Goal: Task Accomplishment & Management: Manage account settings

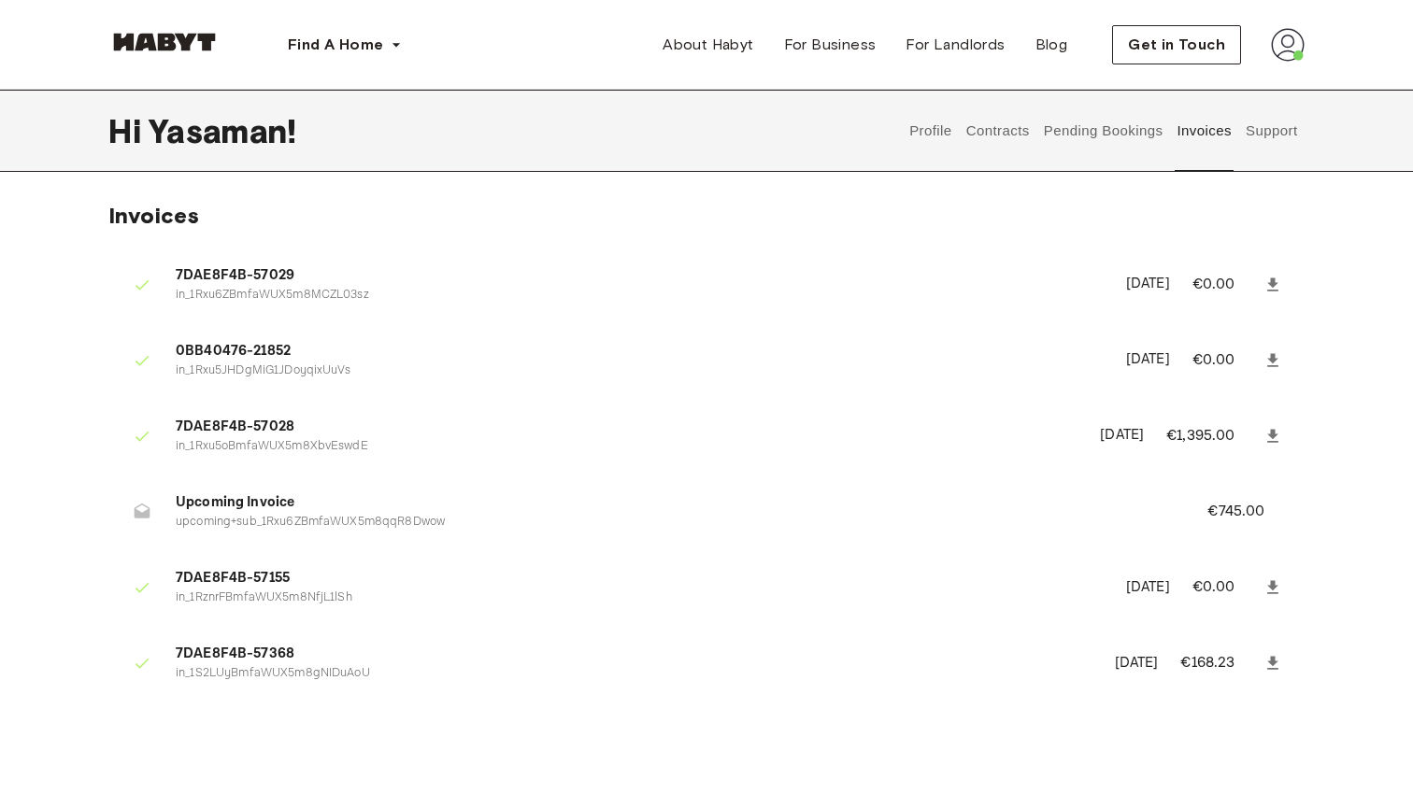
click at [1127, 150] on button "Pending Bookings" at bounding box center [1103, 131] width 124 height 82
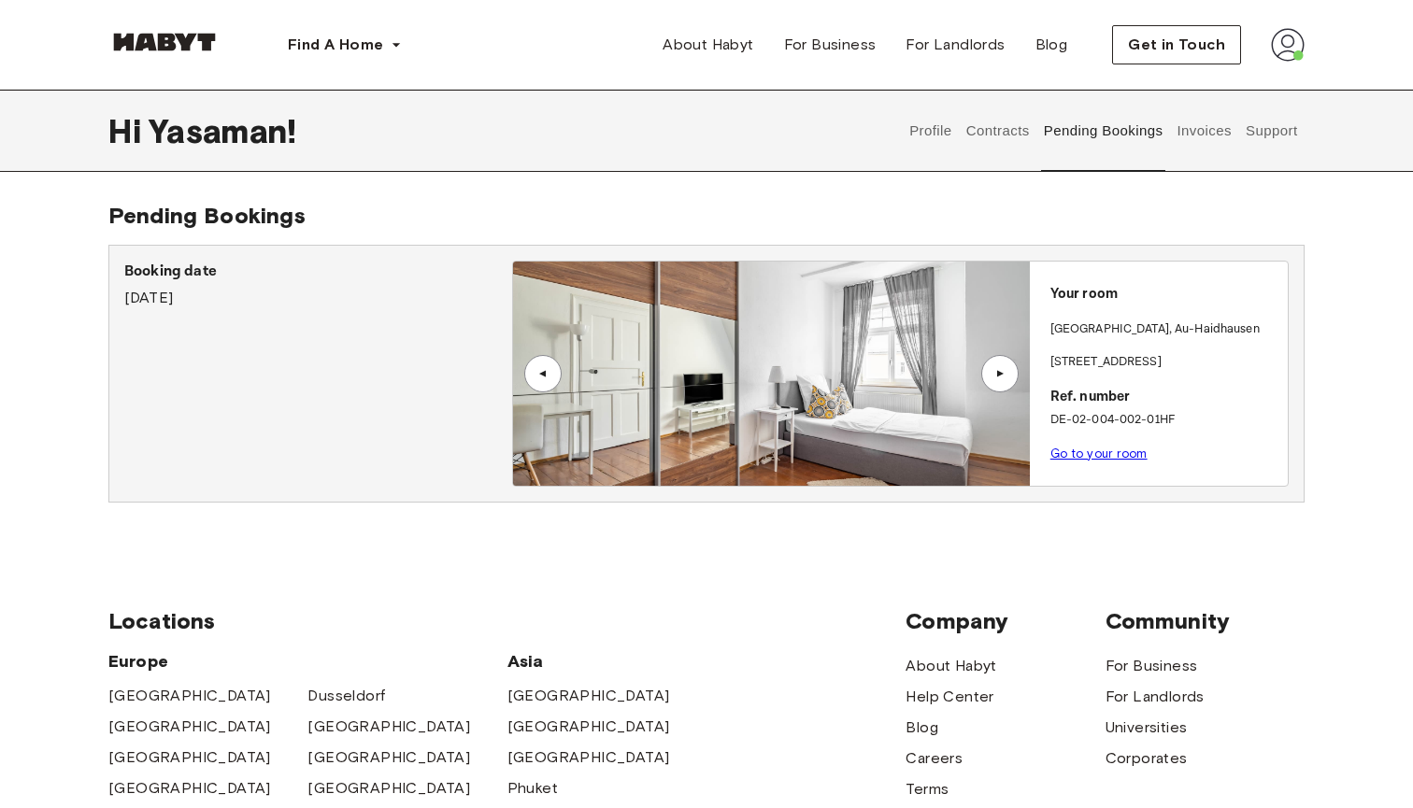
click at [985, 135] on button "Contracts" at bounding box center [998, 131] width 68 height 82
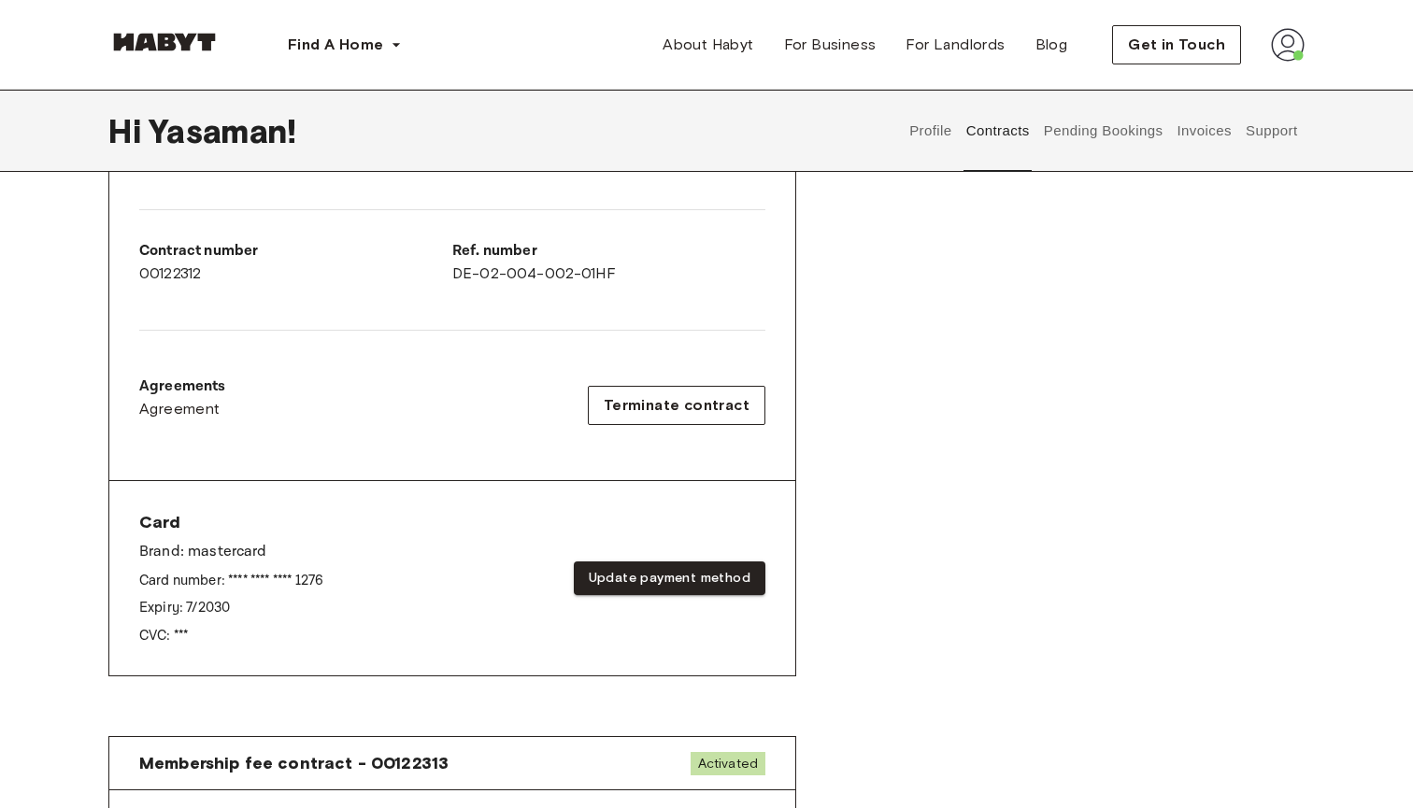
scroll to position [376, 0]
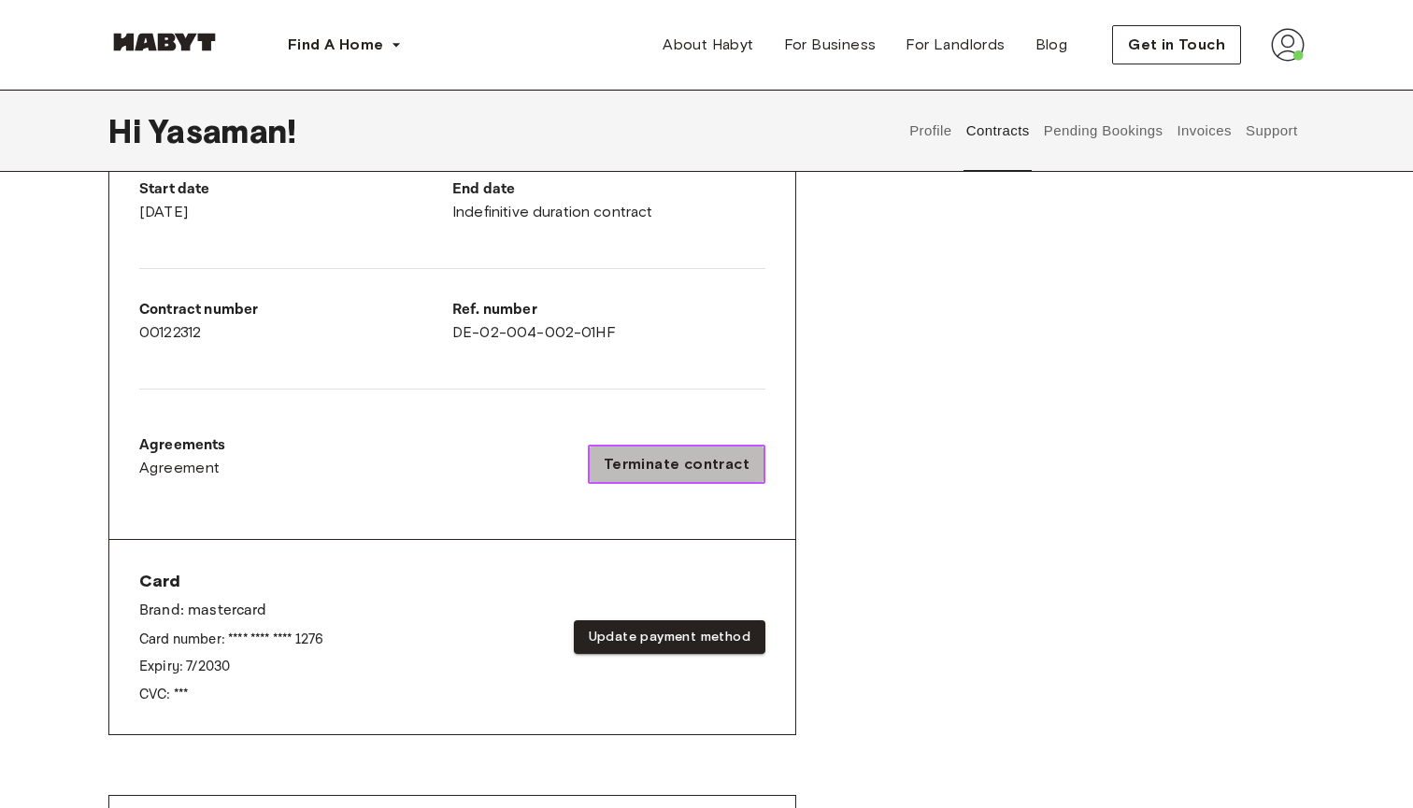
click at [689, 472] on span "Terminate contract" at bounding box center [677, 464] width 146 height 22
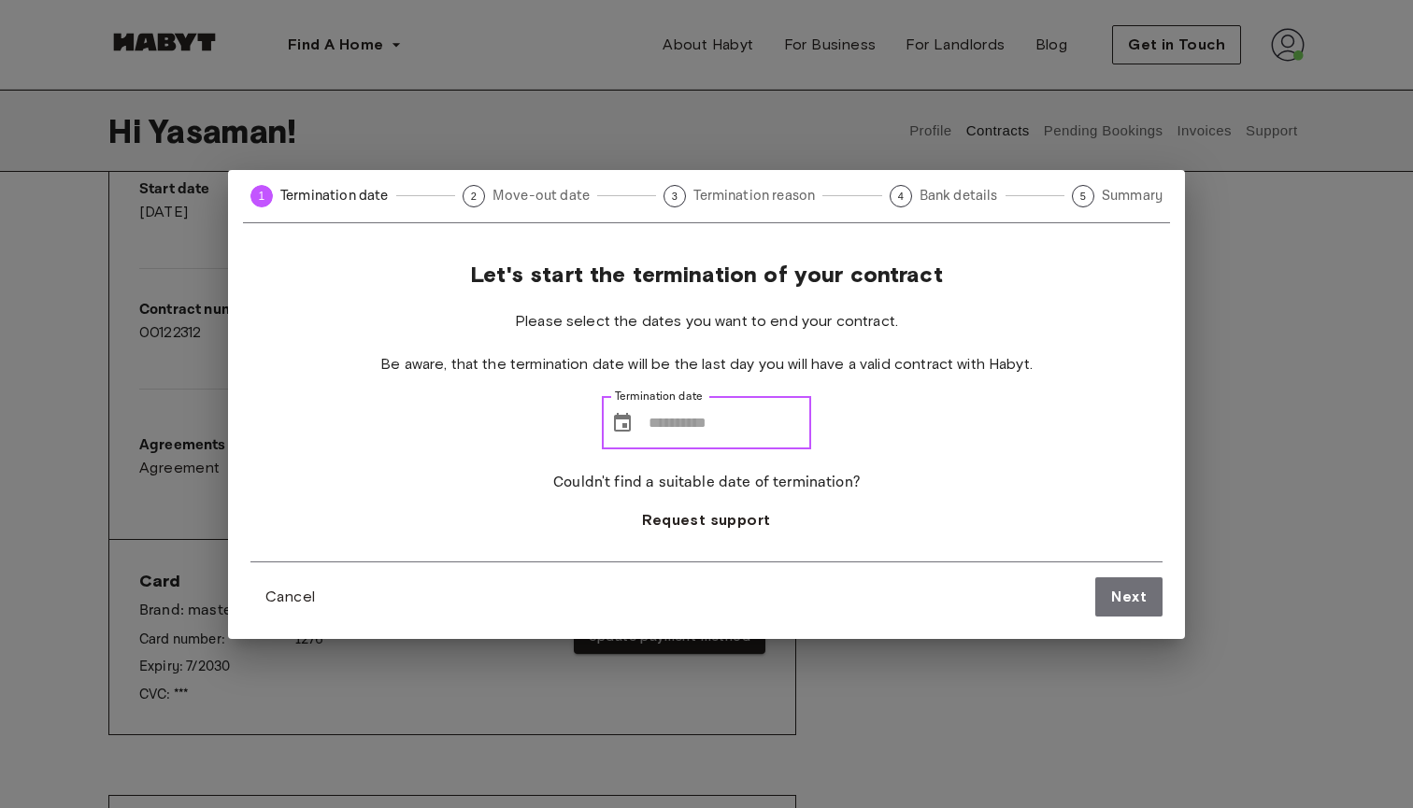
click at [699, 432] on input "Termination date" at bounding box center [730, 423] width 163 height 52
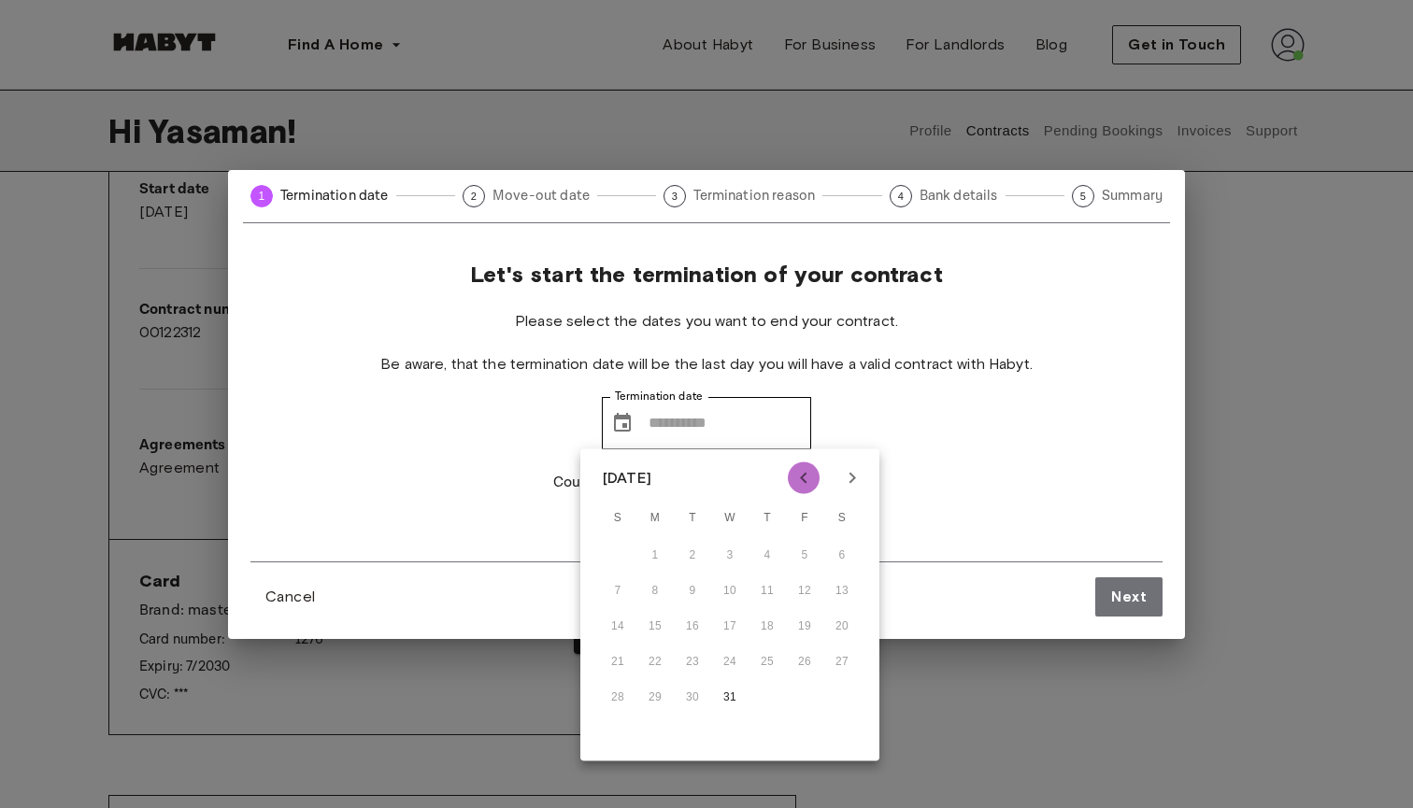
click at [815, 479] on button "Previous month" at bounding box center [804, 479] width 32 height 32
click at [815, 480] on button "Previous month" at bounding box center [804, 479] width 32 height 32
click at [862, 487] on icon "Next month" at bounding box center [852, 478] width 22 height 22
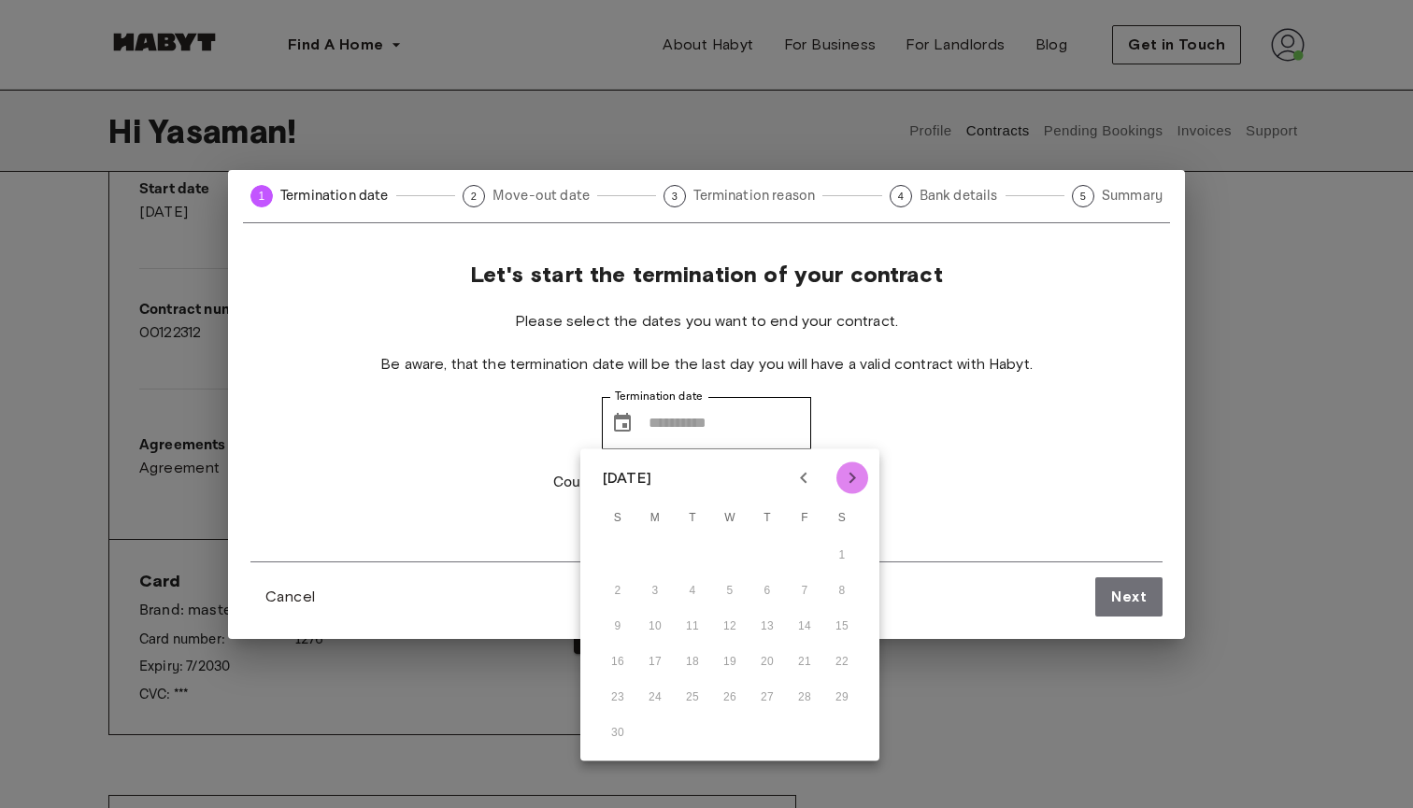
click at [862, 487] on icon "Next month" at bounding box center [852, 478] width 22 height 22
click at [860, 487] on icon "Next month" at bounding box center [852, 478] width 22 height 22
click at [976, 416] on div "Let's start the termination of your contract Please select the dates you want t…" at bounding box center [706, 411] width 912 height 301
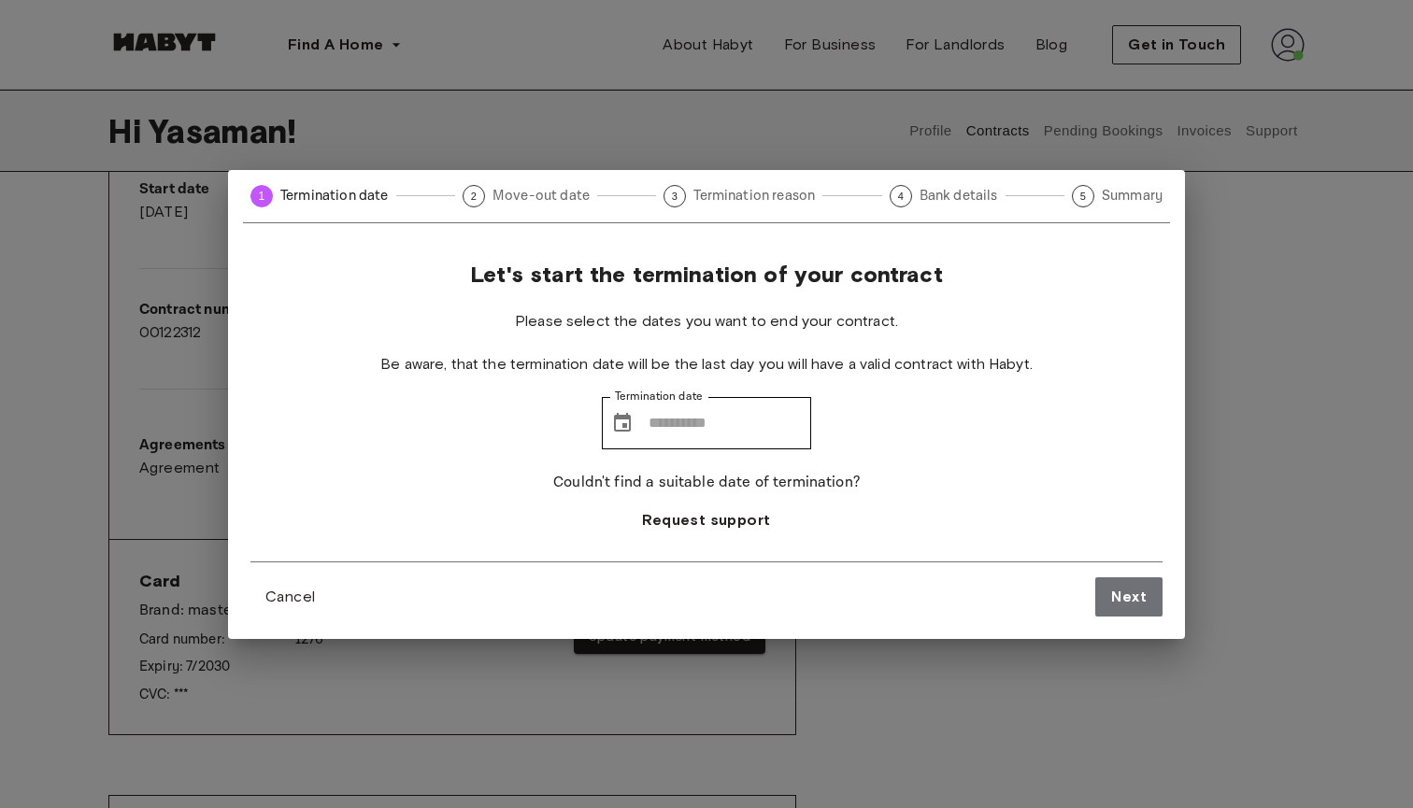
click at [1222, 470] on div "1 Termination date 2 Move-out date 3 Termination reason 4 Bank details 5 Summar…" at bounding box center [706, 404] width 1413 height 808
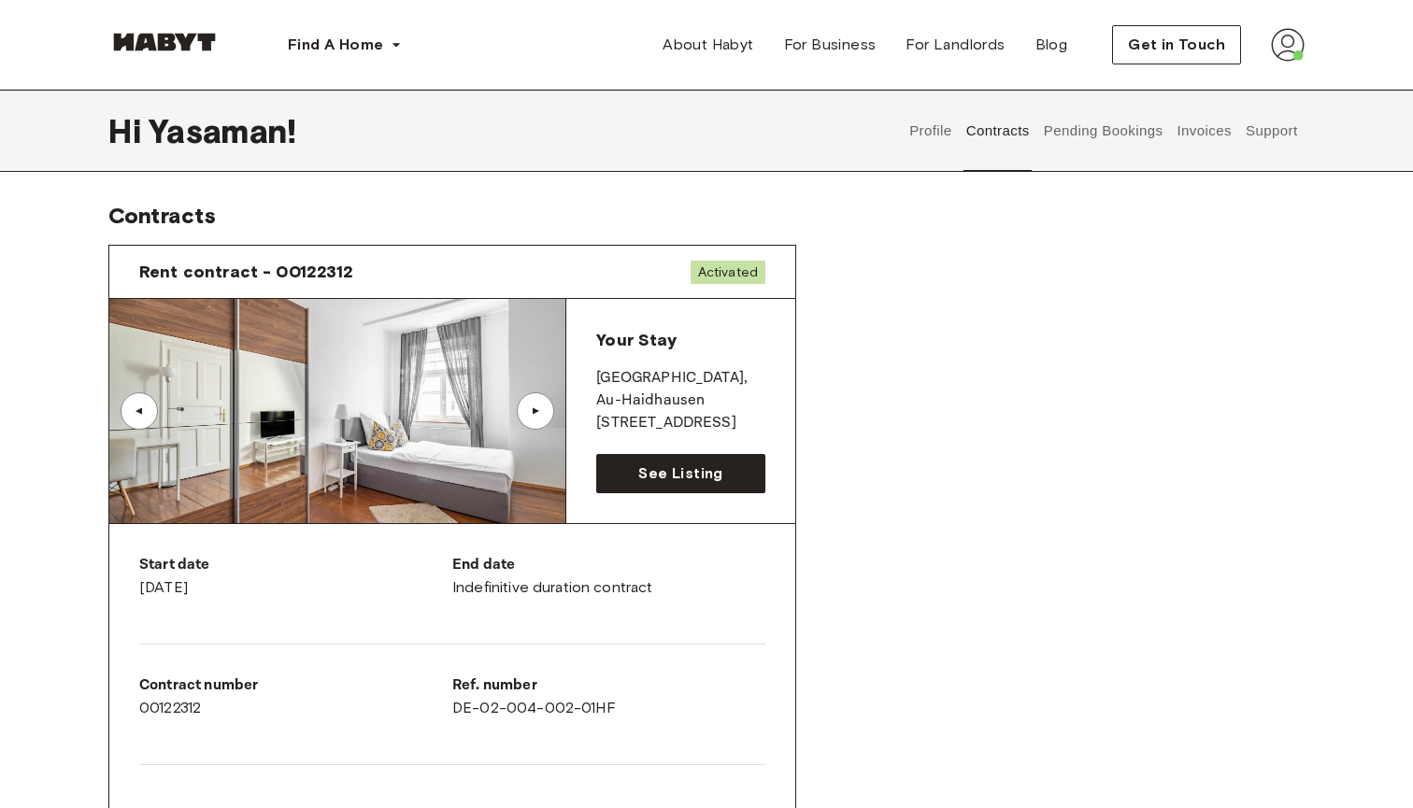
scroll to position [0, 0]
click at [547, 411] on div "▲" at bounding box center [535, 411] width 37 height 37
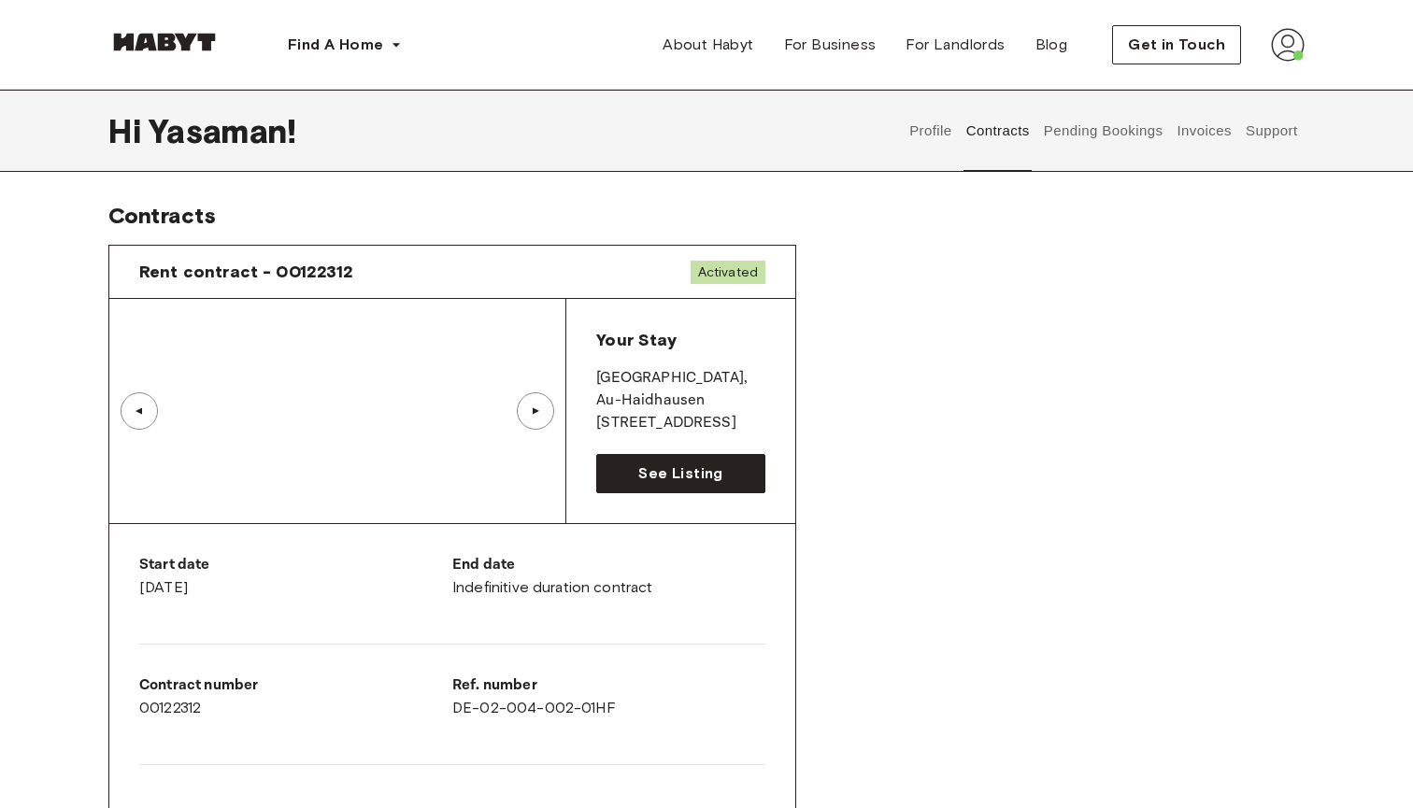
click at [547, 411] on div "▲" at bounding box center [535, 411] width 37 height 37
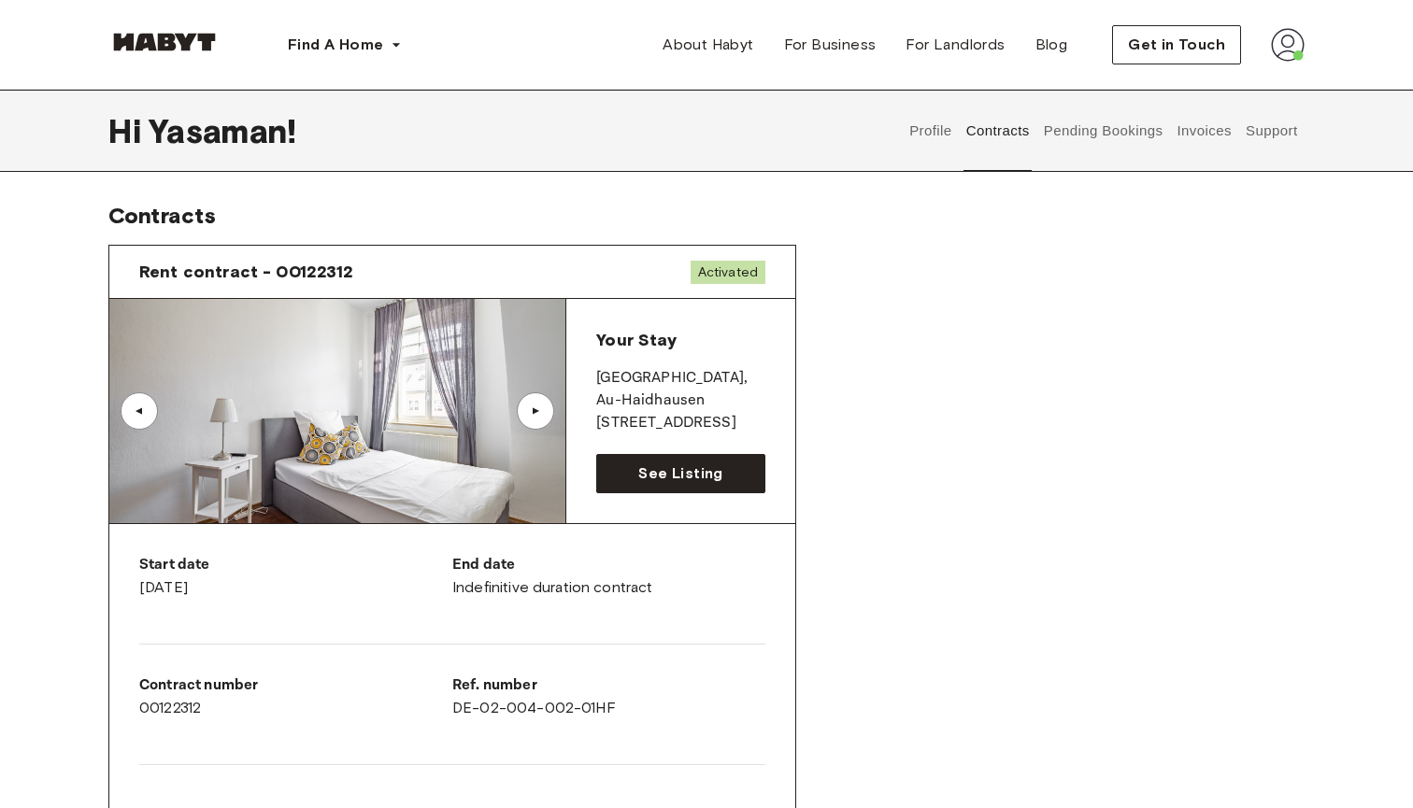
click at [547, 411] on div "▲" at bounding box center [535, 411] width 37 height 37
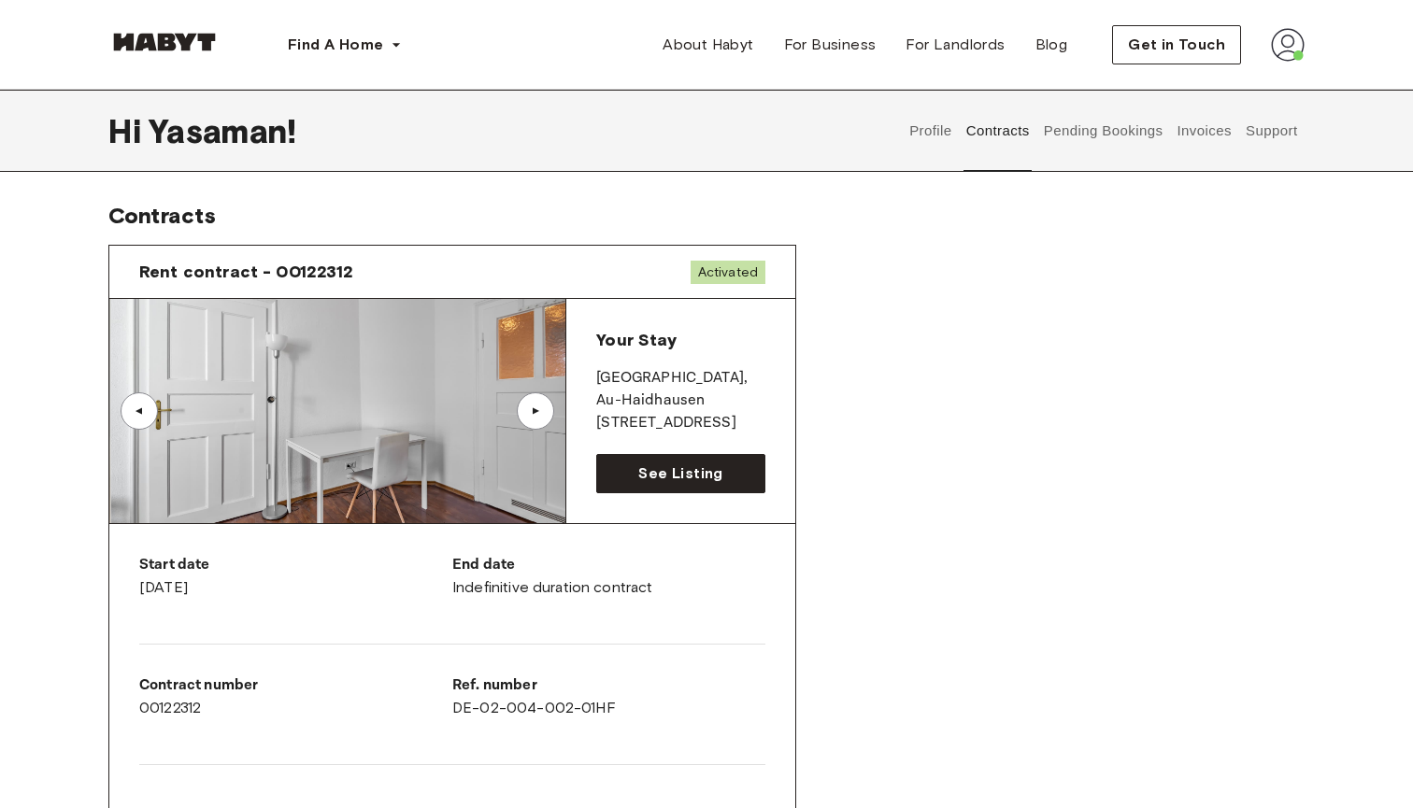
click at [547, 411] on div "▲" at bounding box center [535, 411] width 37 height 37
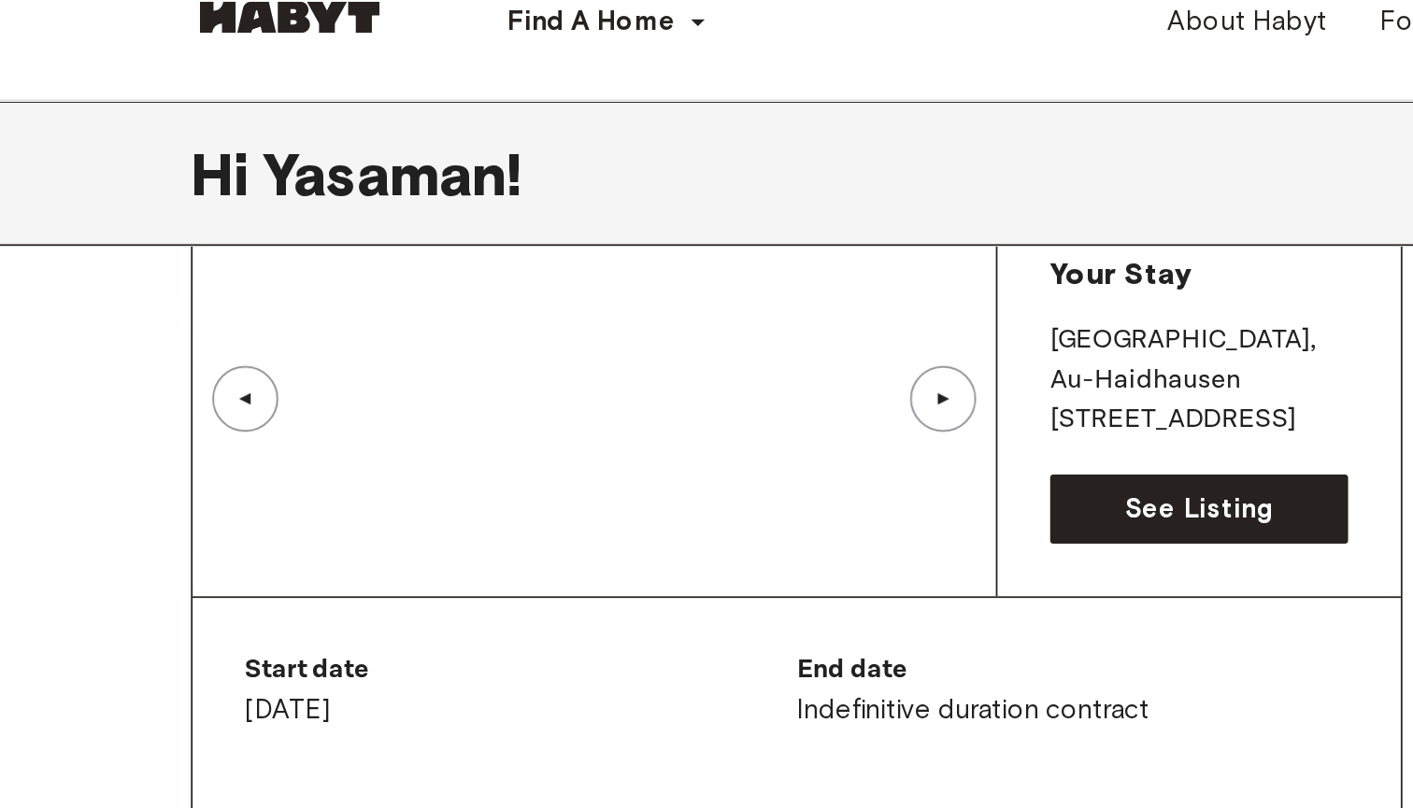
scroll to position [38, 0]
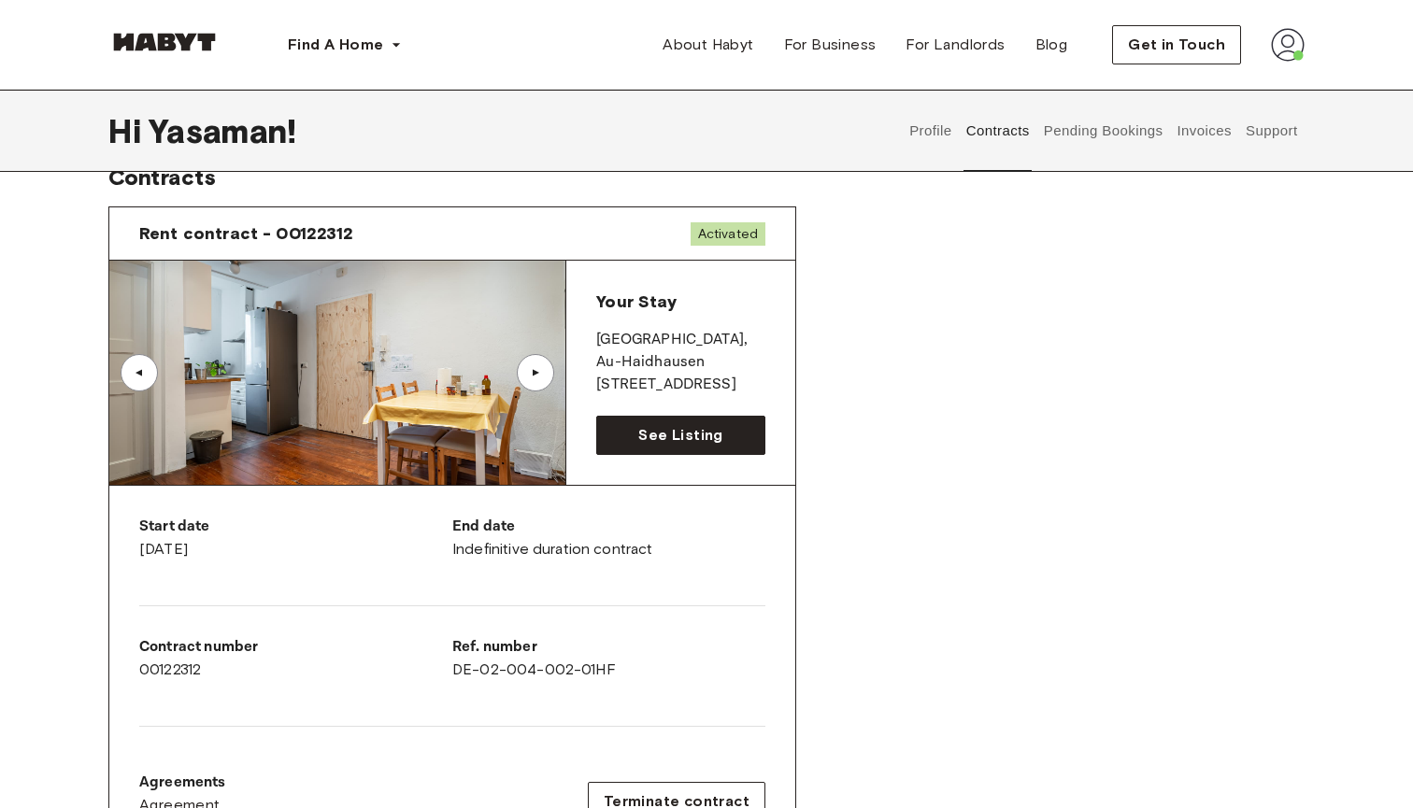
click at [540, 368] on div "▲" at bounding box center [535, 372] width 19 height 11
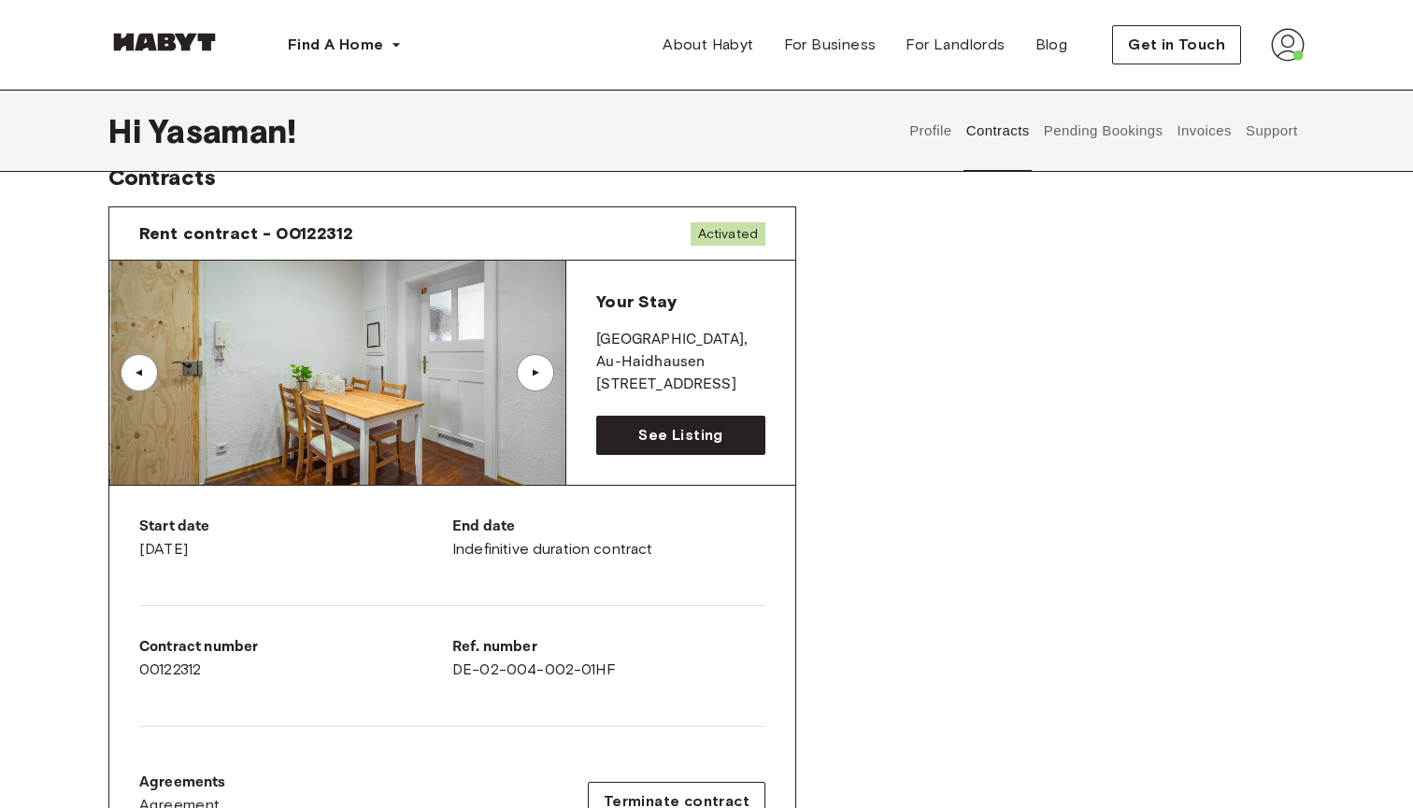
click at [540, 368] on div "▲" at bounding box center [535, 372] width 19 height 11
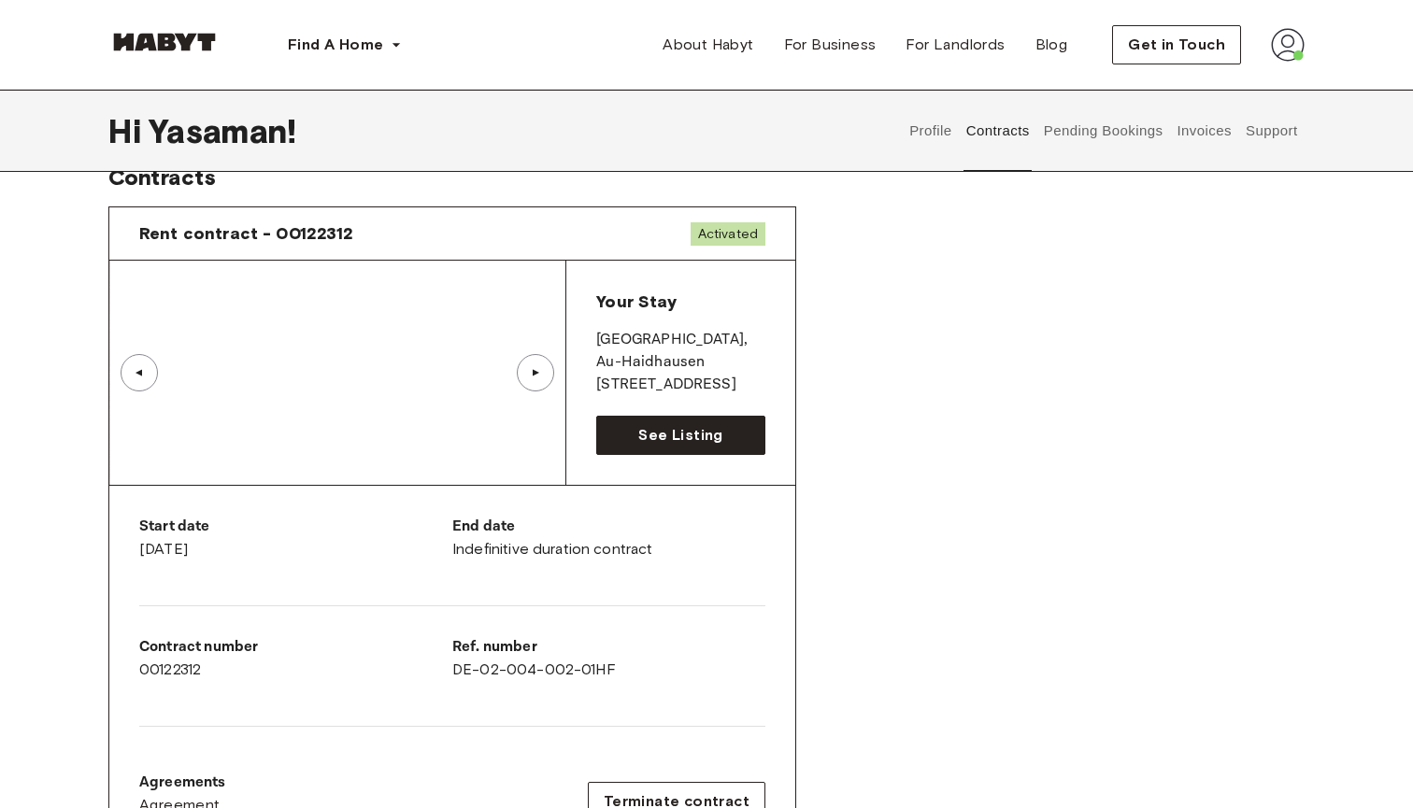
click at [139, 379] on div "▲" at bounding box center [139, 372] width 19 height 11
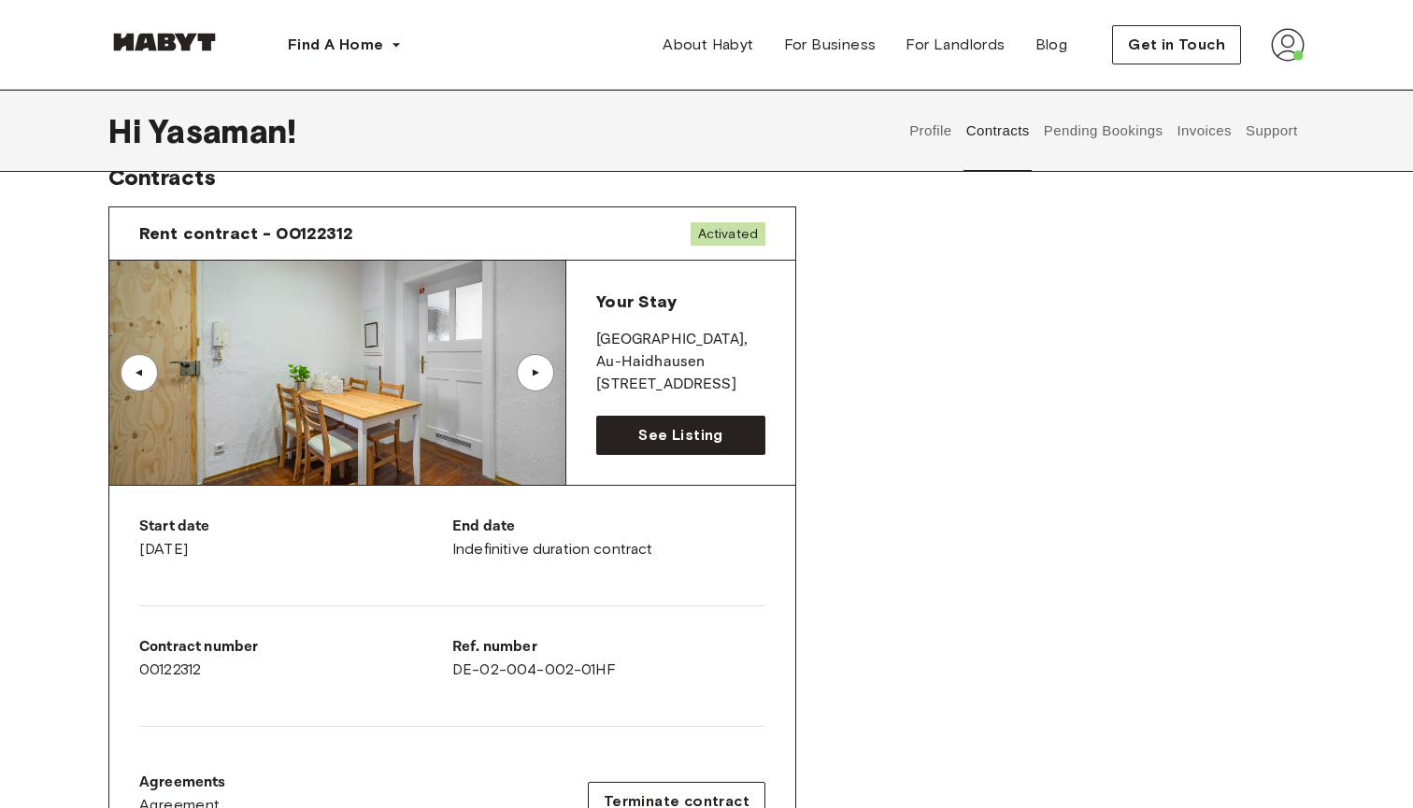
click at [410, 342] on img at bounding box center [336, 373] width 456 height 224
click at [532, 374] on div "▲" at bounding box center [535, 372] width 19 height 11
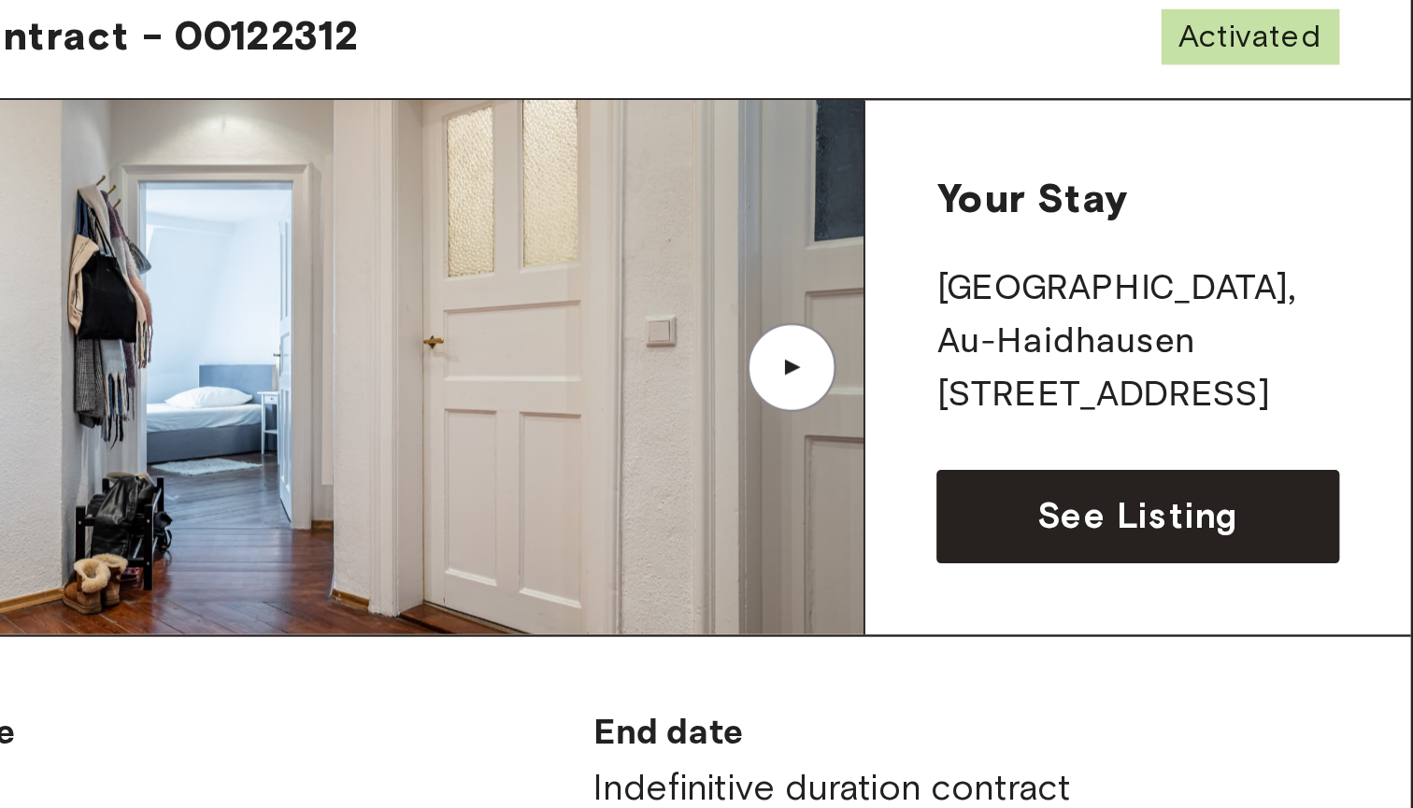
scroll to position [58, 0]
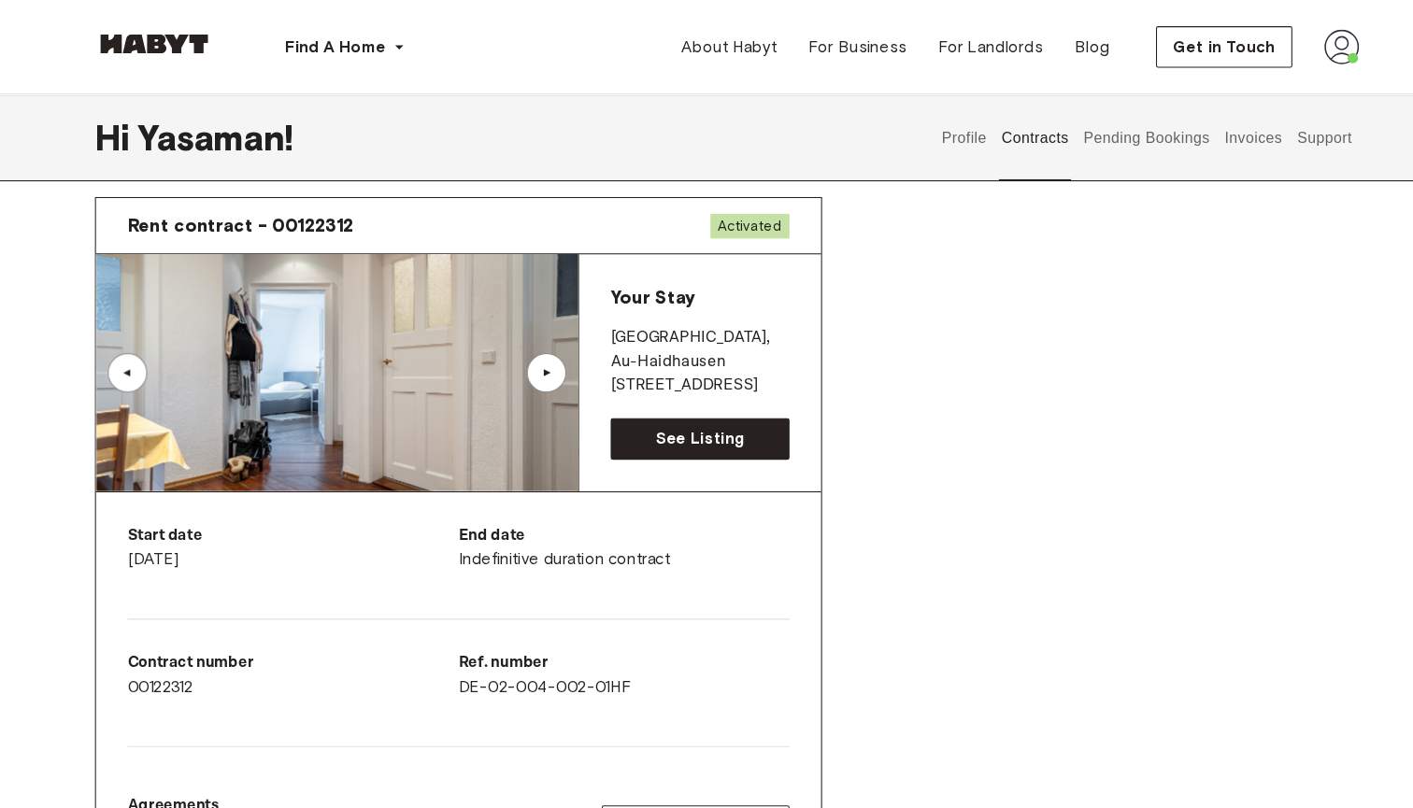
click at [526, 350] on div "▲" at bounding box center [535, 353] width 19 height 11
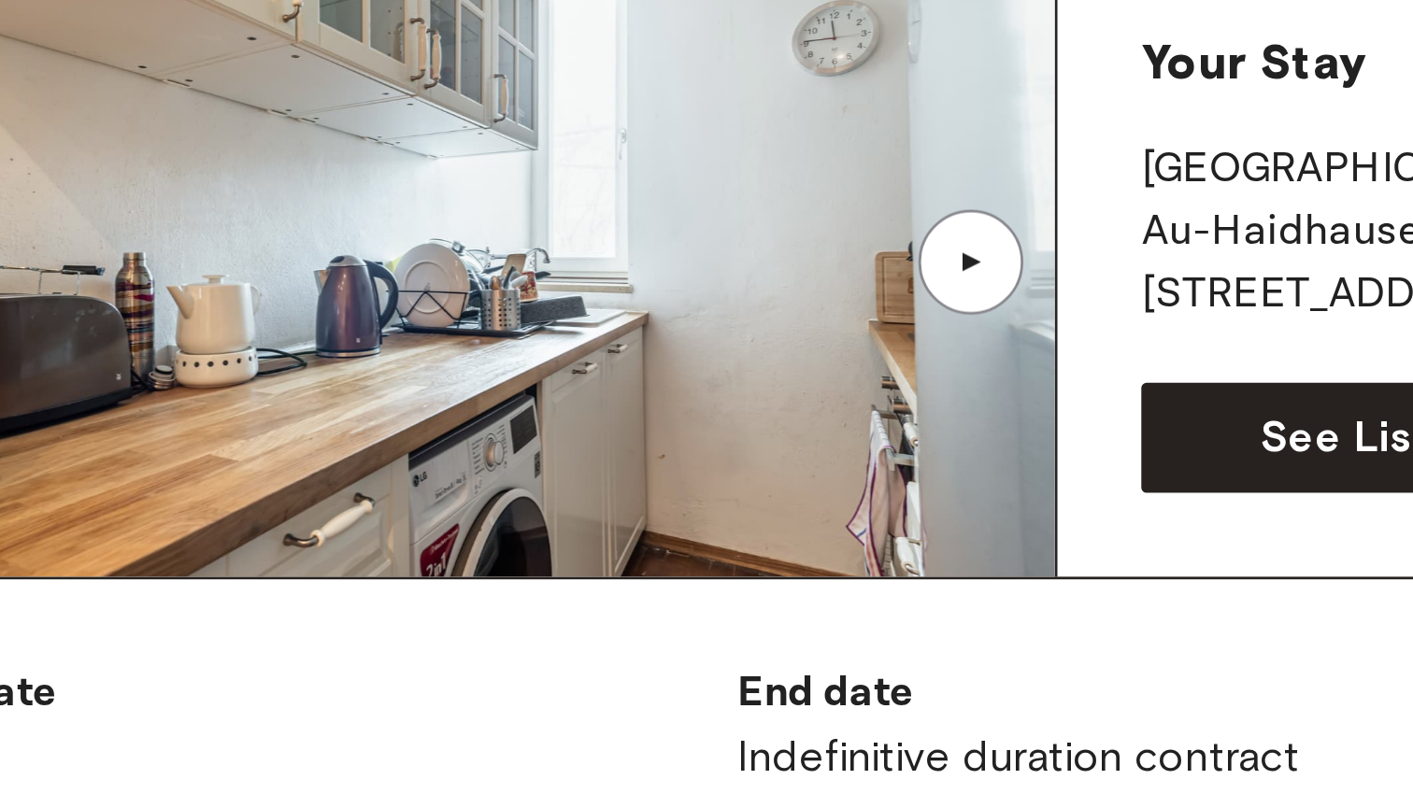
scroll to position [35, 0]
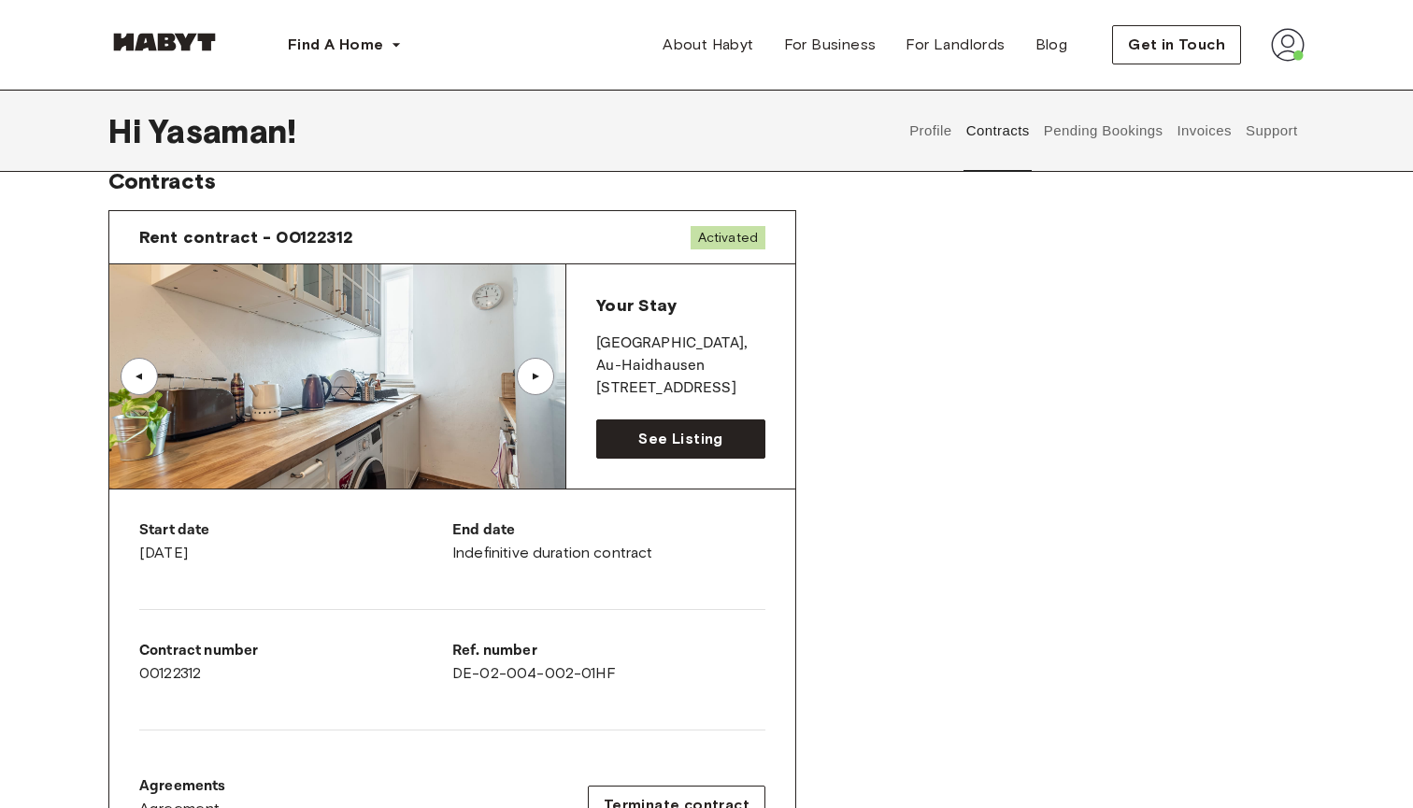
click at [530, 383] on div "▲" at bounding box center [535, 376] width 37 height 37
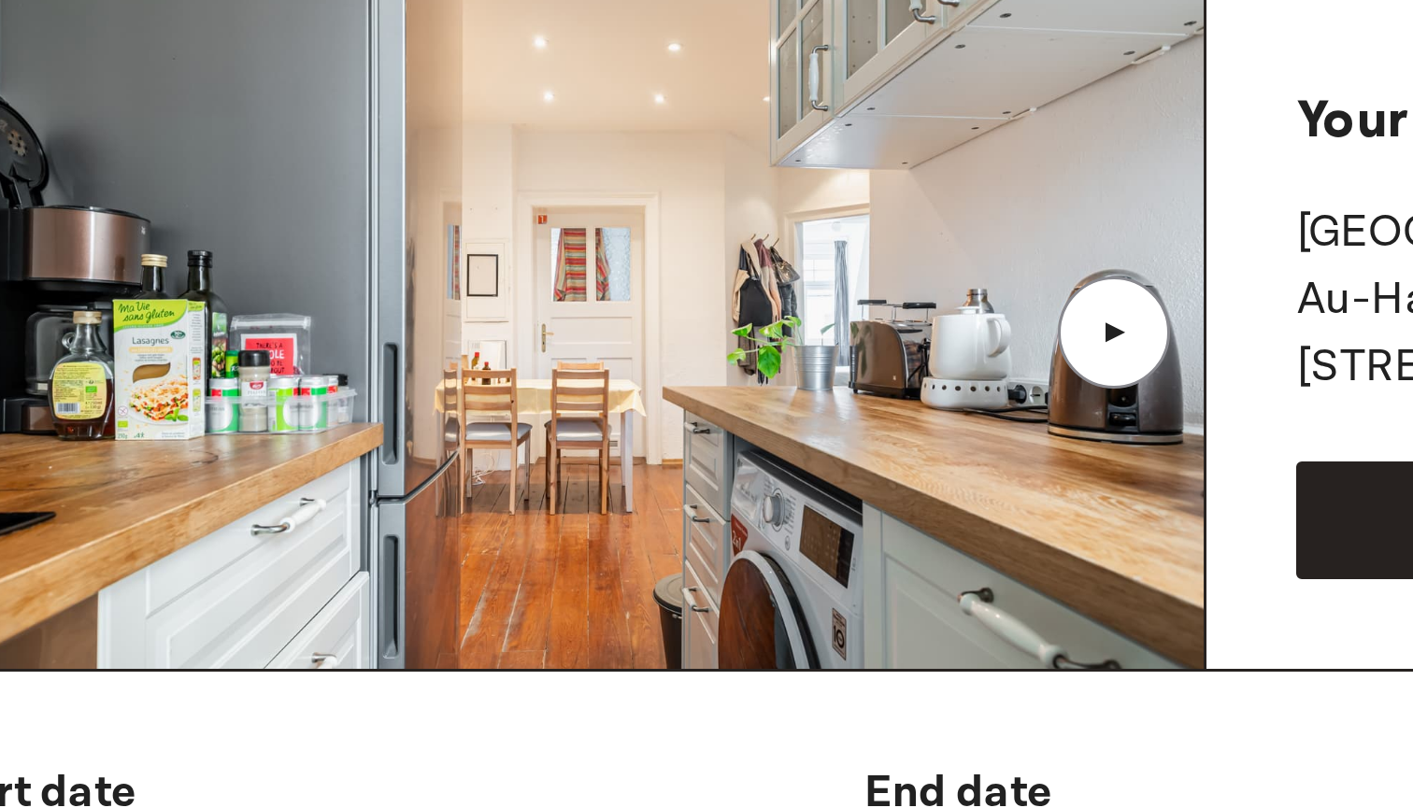
scroll to position [186, 0]
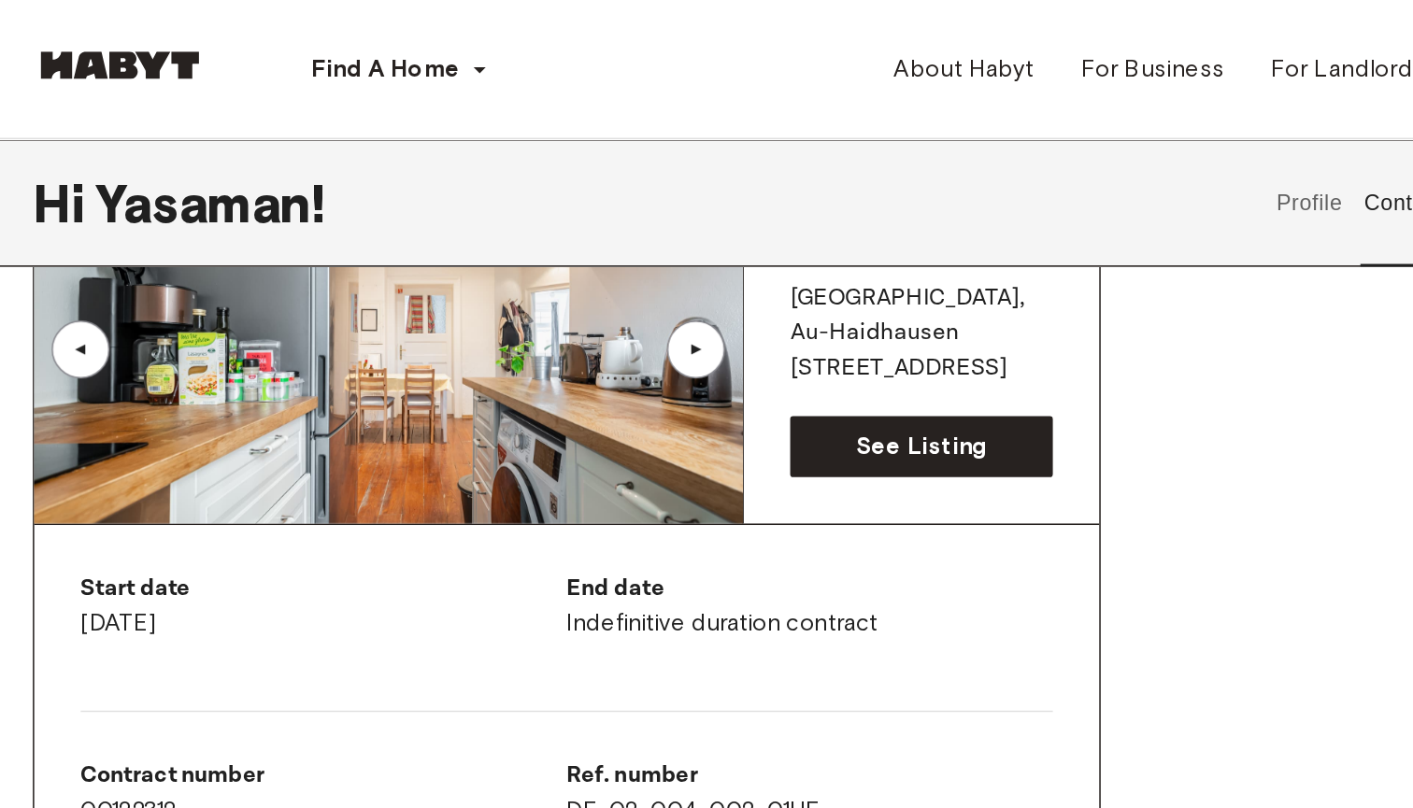
click at [526, 227] on div "▲" at bounding box center [535, 225] width 19 height 11
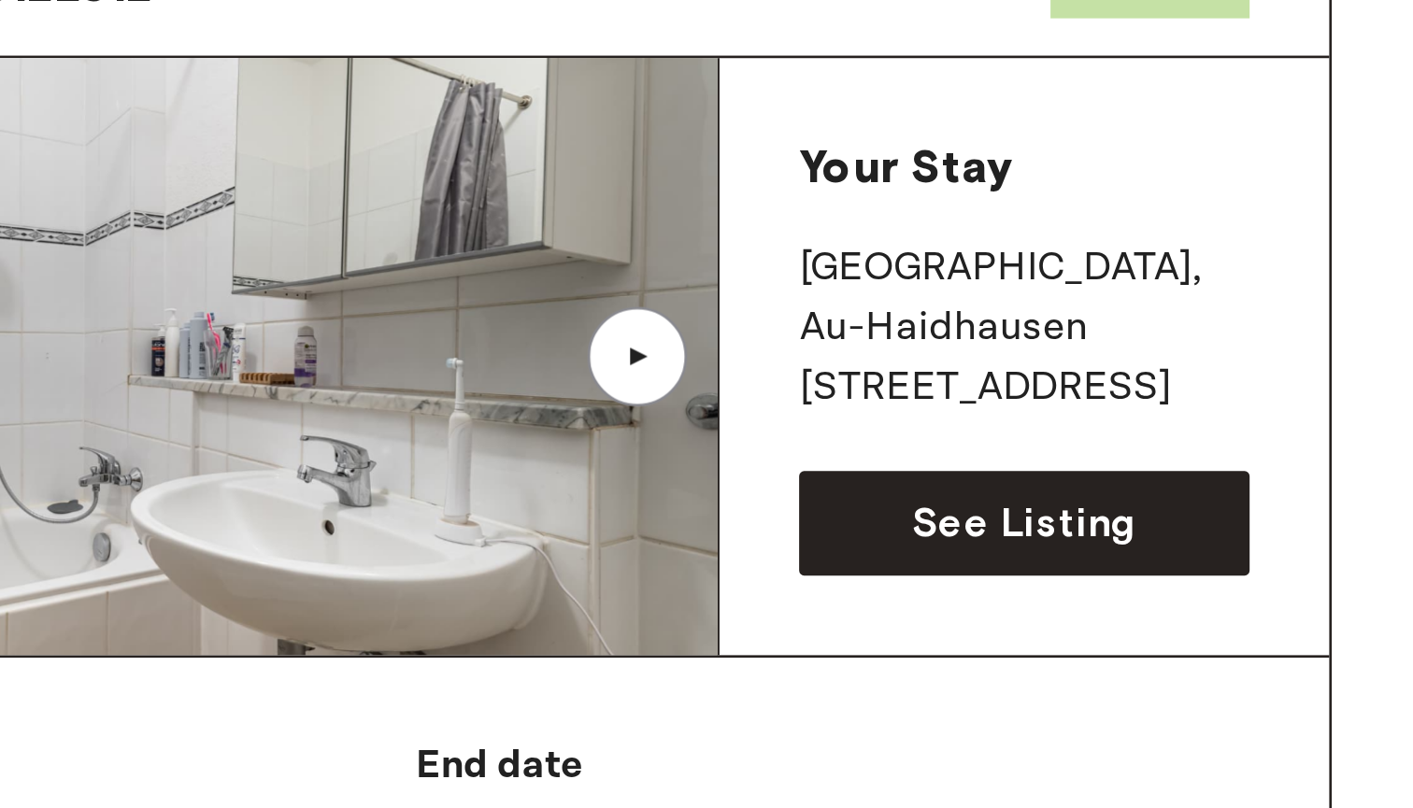
scroll to position [86, 0]
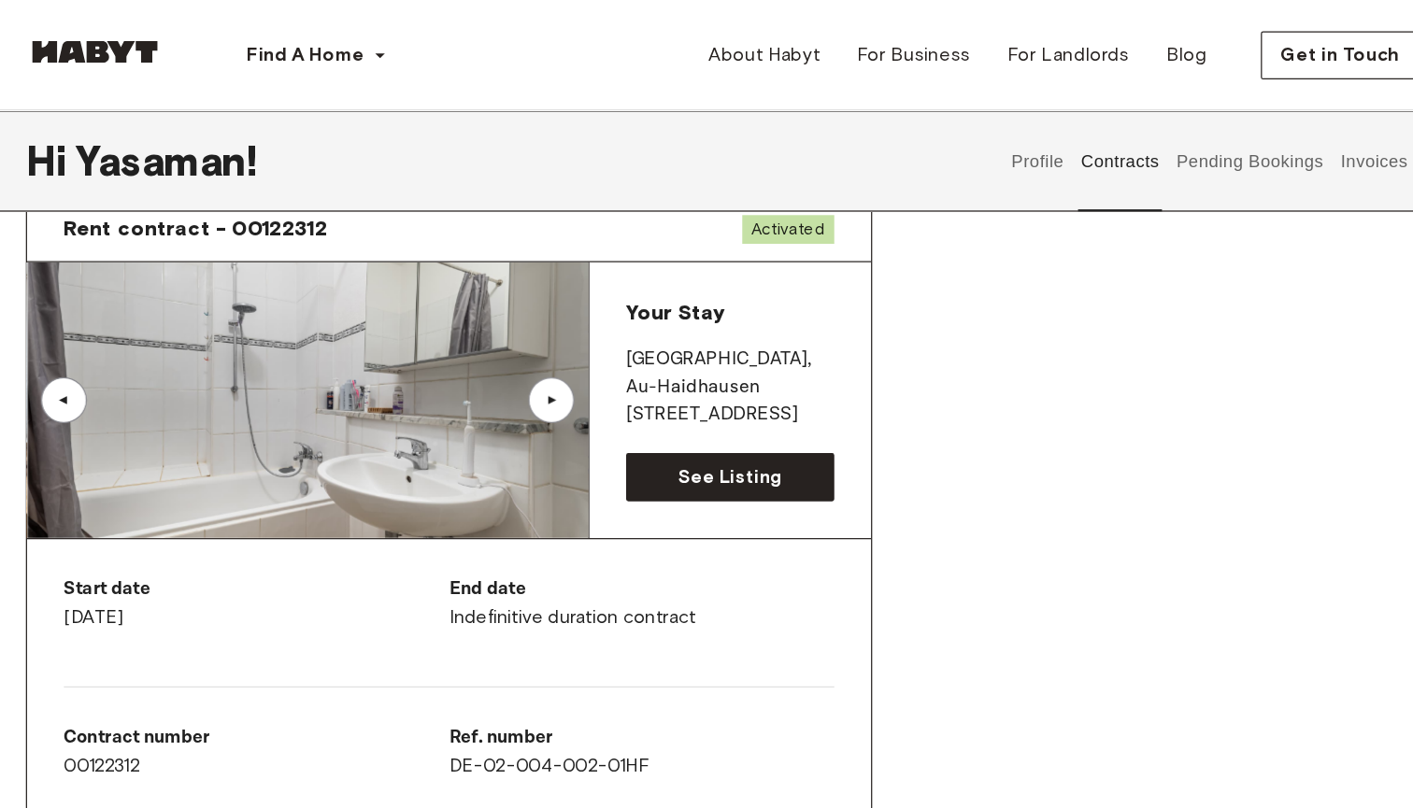
click at [517, 314] on div "▲" at bounding box center [535, 325] width 37 height 37
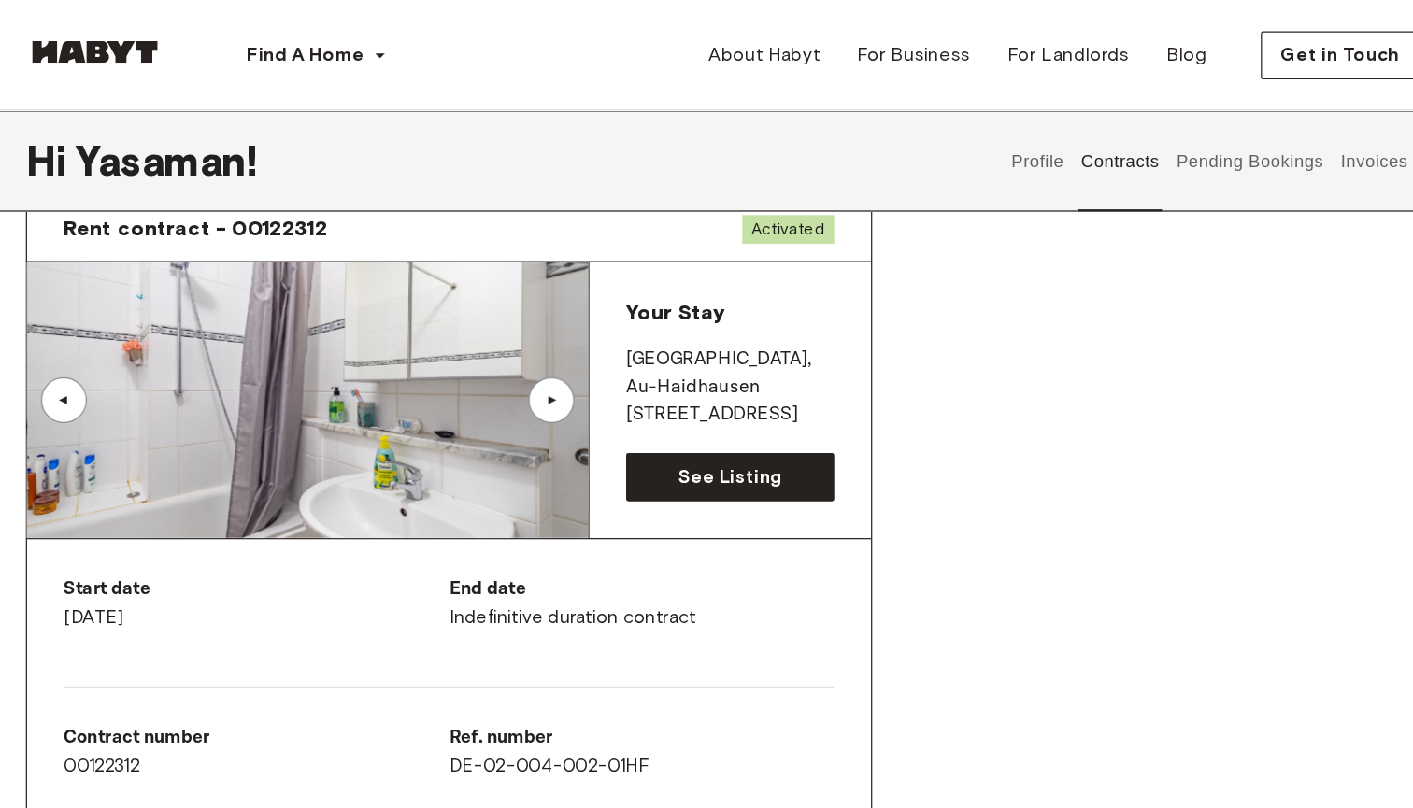
scroll to position [14, 0]
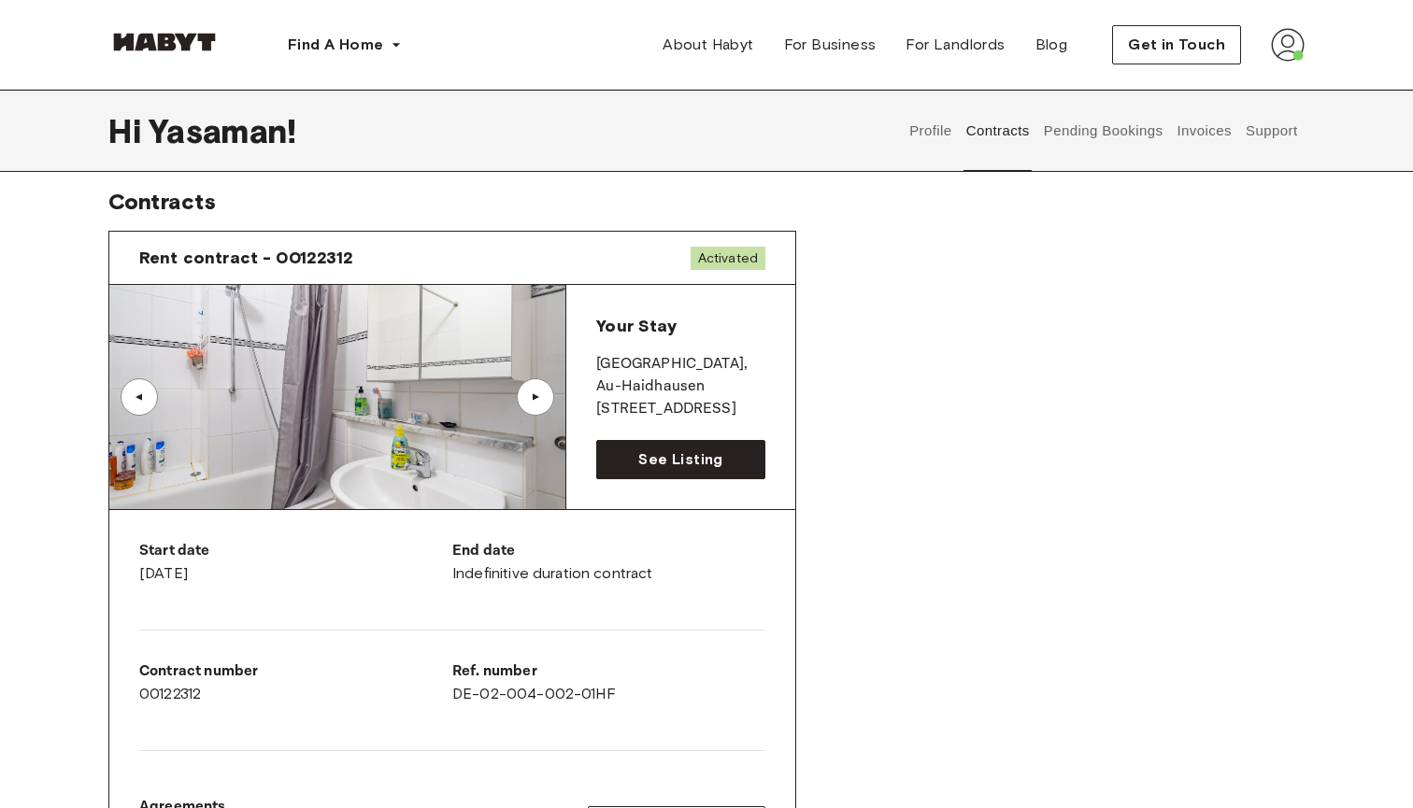
click at [552, 388] on div "▲" at bounding box center [535, 397] width 37 height 37
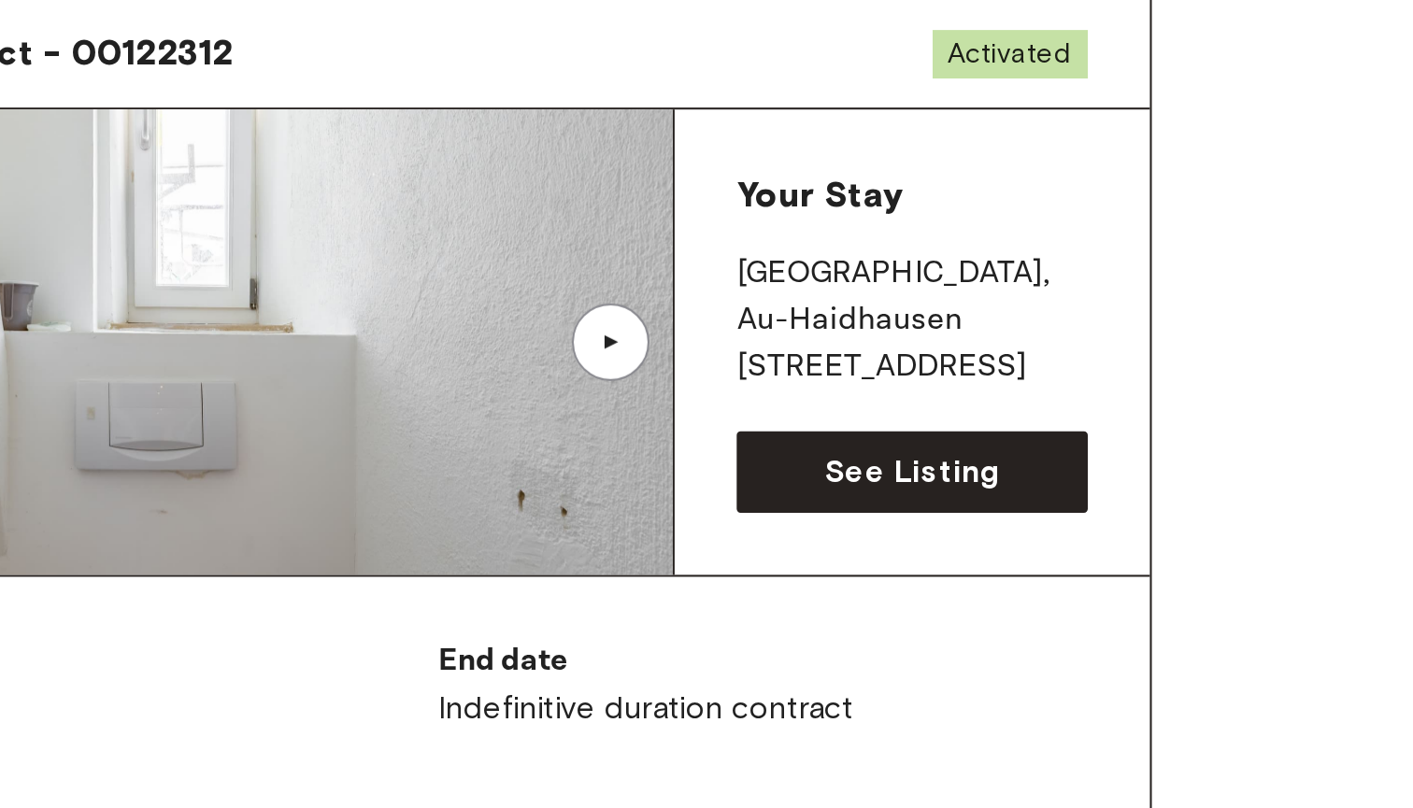
scroll to position [62, 0]
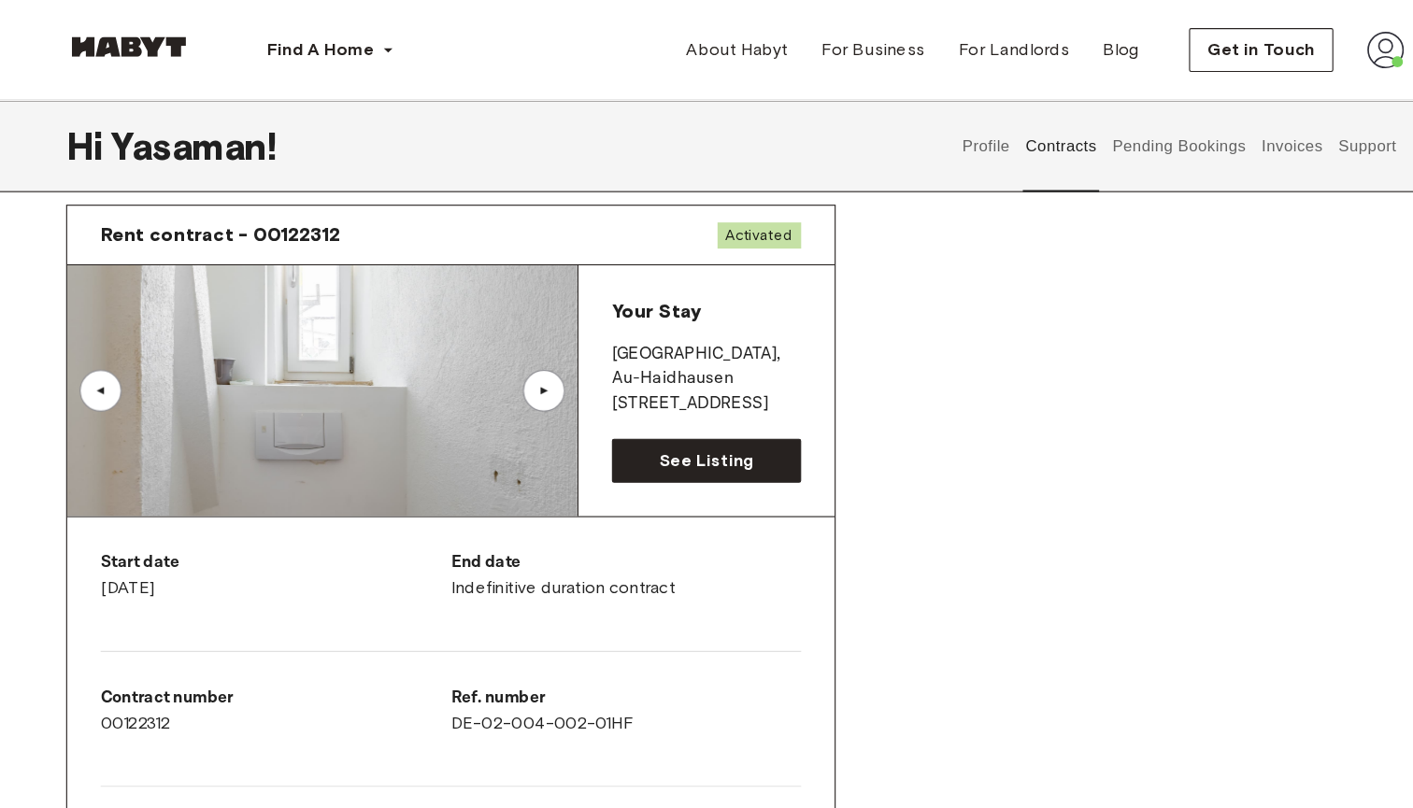
click at [517, 342] on div "▲" at bounding box center [535, 349] width 37 height 37
